Goal: Navigation & Orientation: Find specific page/section

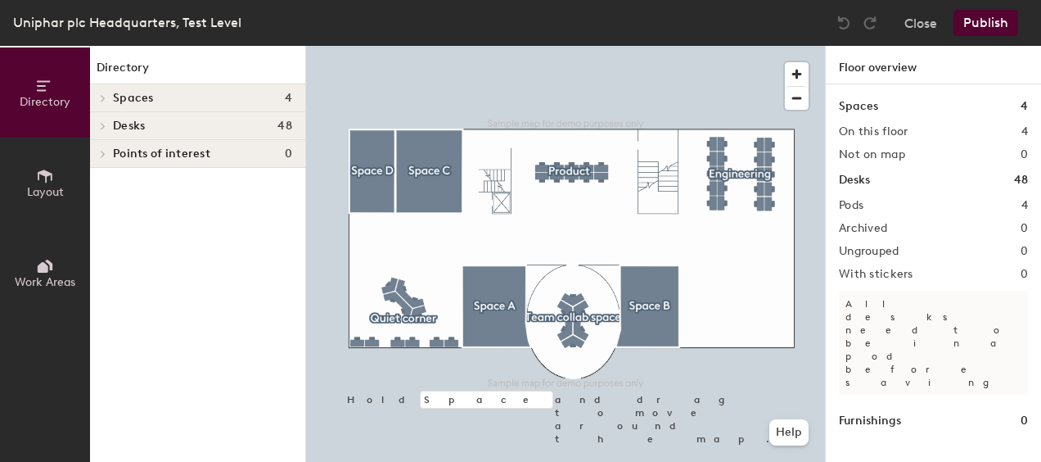
click at [38, 167] on icon at bounding box center [45, 176] width 18 height 18
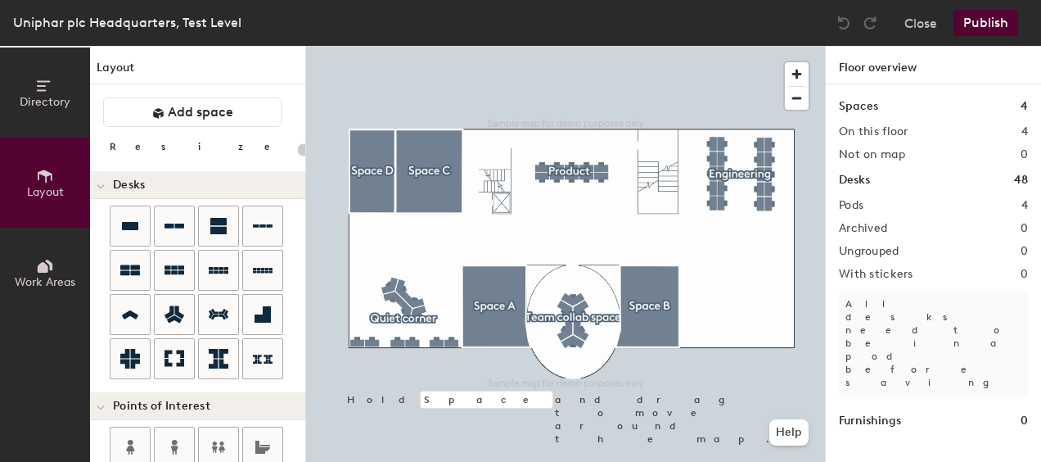
click at [57, 277] on span "Work Areas" at bounding box center [45, 282] width 61 height 14
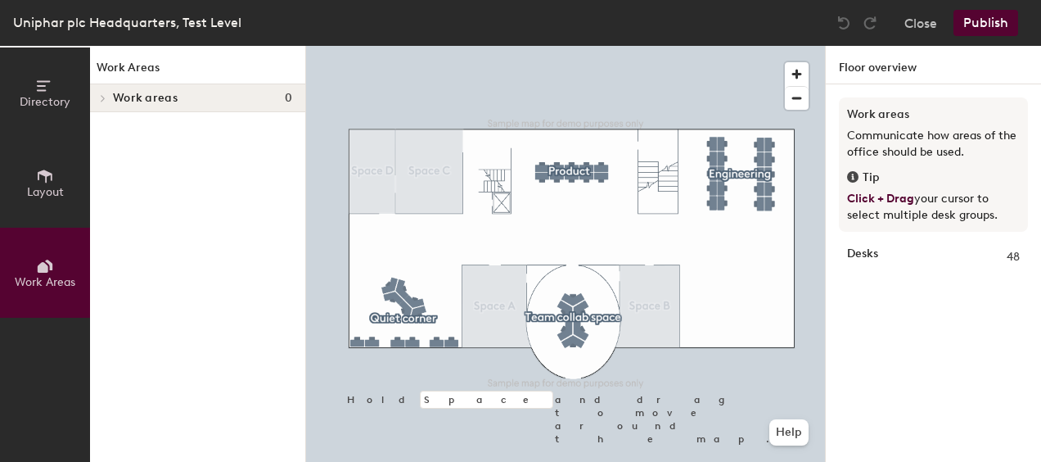
click at [41, 20] on div "Uniphar plc Headquarters, Test Level" at bounding box center [127, 22] width 228 height 20
